Goal: Navigation & Orientation: Find specific page/section

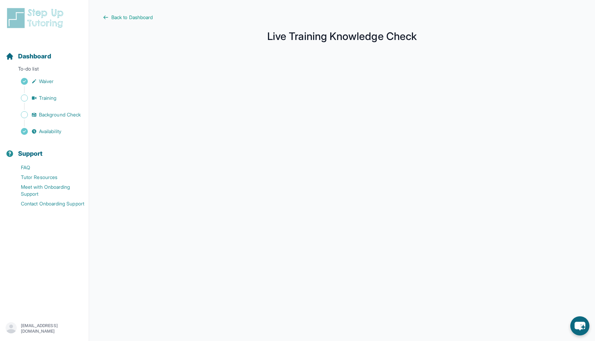
scroll to position [29, 0]
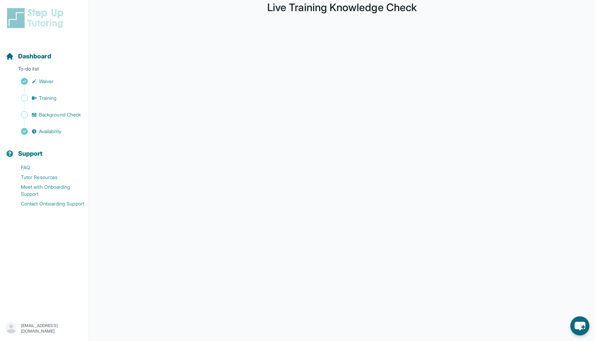
click at [41, 120] on div "Sidebar" at bounding box center [46, 123] width 80 height 7
click at [42, 117] on span "Background Check" at bounding box center [60, 114] width 42 height 7
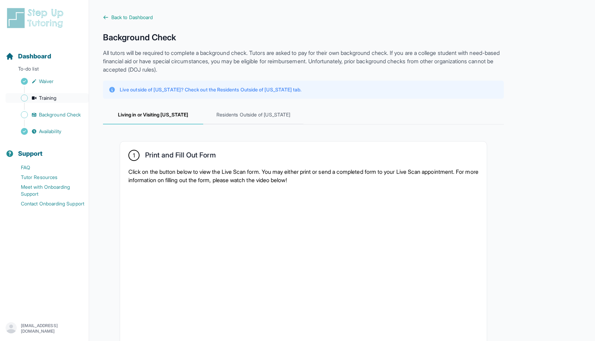
click at [48, 97] on span "Training" at bounding box center [48, 98] width 18 height 7
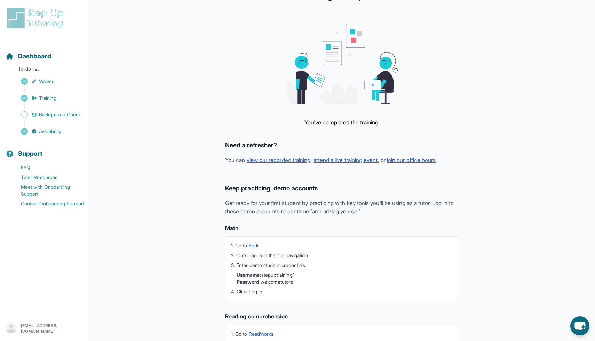
scroll to position [36, 0]
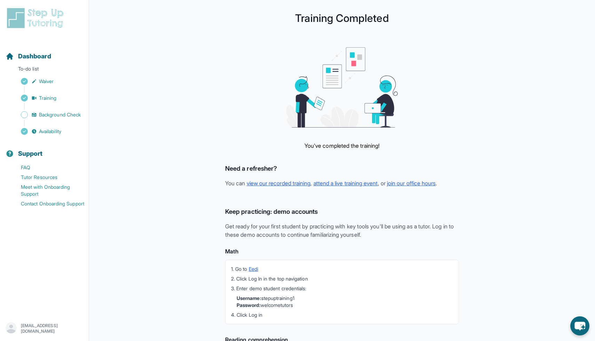
click at [57, 110] on div "Sidebar" at bounding box center [46, 106] width 80 height 7
click at [57, 117] on span "Background Check" at bounding box center [60, 114] width 42 height 7
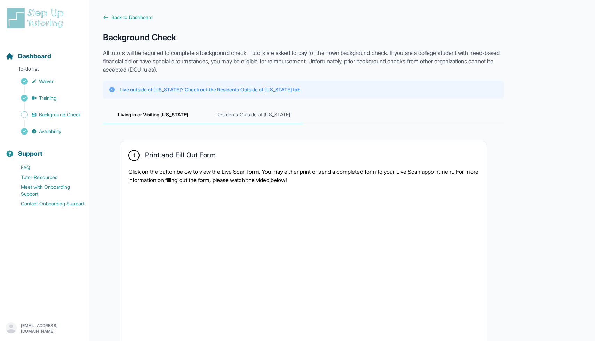
click at [257, 118] on span "Residents Outside of [US_STATE]" at bounding box center [253, 115] width 100 height 19
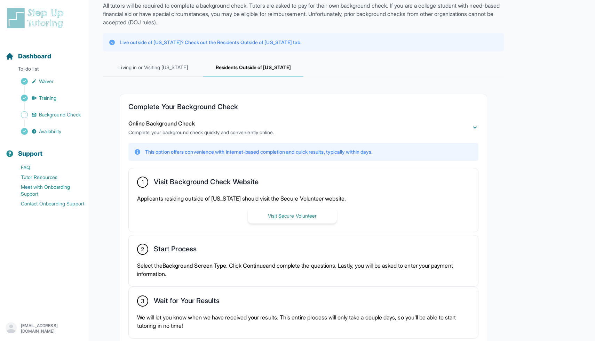
scroll to position [101, 0]
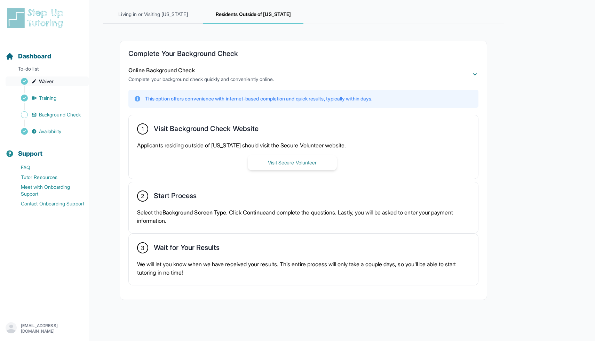
click at [64, 84] on link "Waiver" at bounding box center [47, 82] width 83 height 10
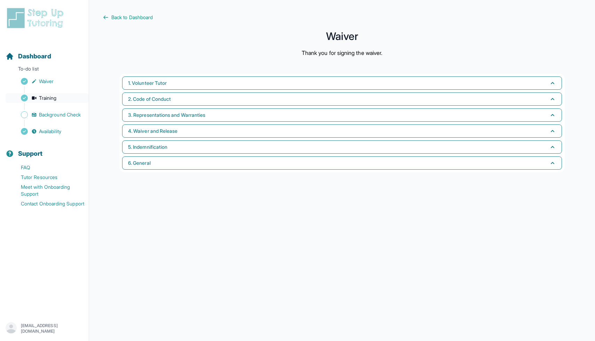
click at [53, 96] on span "Training" at bounding box center [48, 98] width 18 height 7
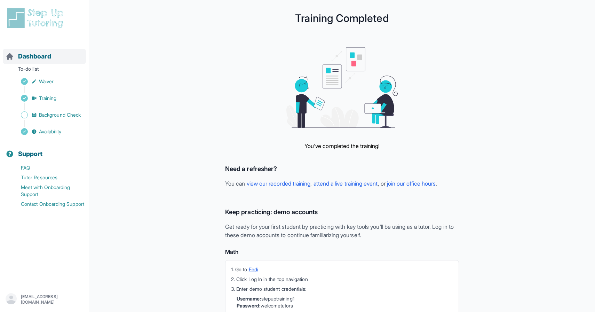
click at [45, 53] on span "Dashboard" at bounding box center [34, 57] width 33 height 10
